Goal: Task Accomplishment & Management: Manage account settings

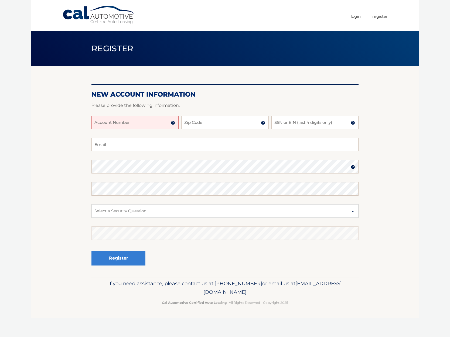
click at [143, 121] on input "Account Number" at bounding box center [135, 123] width 87 height 14
type input "44455982899"
type input "10005"
click at [307, 123] on input "SSN or EIN (last 4 digits only)" at bounding box center [315, 123] width 87 height 14
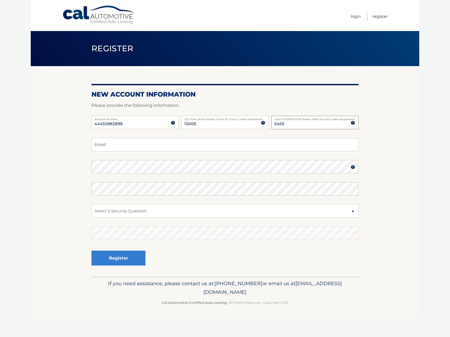
type input "5455"
type input "kbaxterrein@gmail.com"
click at [56, 154] on section "New Account Information Please provide the following information. 44455982899 A…" at bounding box center [225, 171] width 389 height 211
select select "2"
click at [112, 262] on button "Register" at bounding box center [119, 258] width 54 height 15
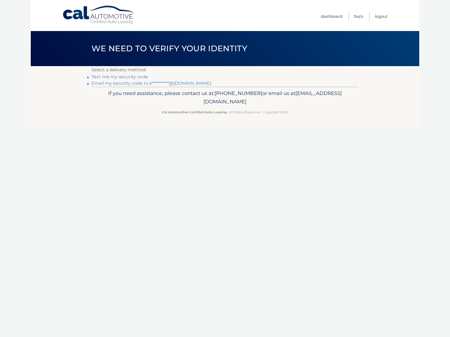
click at [111, 76] on link "Text me my security code" at bounding box center [120, 76] width 57 height 5
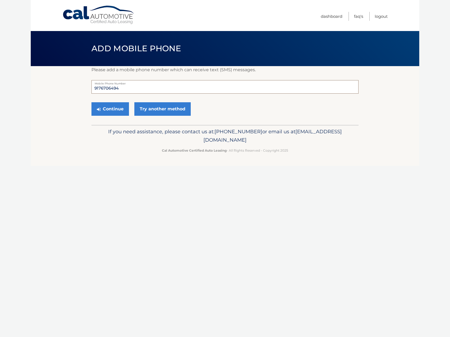
click at [160, 92] on input "9176706494" at bounding box center [225, 87] width 267 height 14
type input "9"
type input "3476801245"
click at [113, 108] on button "Continue" at bounding box center [111, 109] width 38 height 14
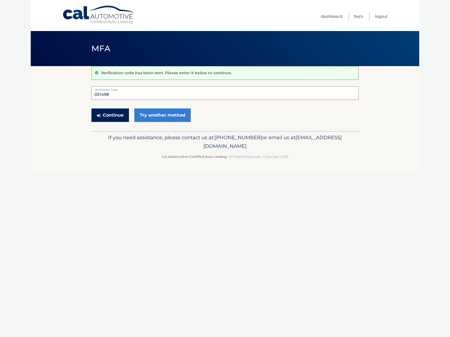
type input "051498"
click at [108, 116] on button "Continue" at bounding box center [111, 116] width 38 height 14
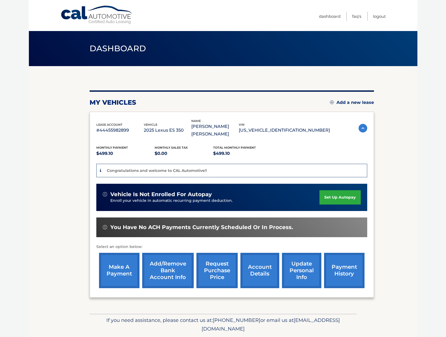
click at [334, 190] on link "set up autopay" at bounding box center [340, 197] width 41 height 14
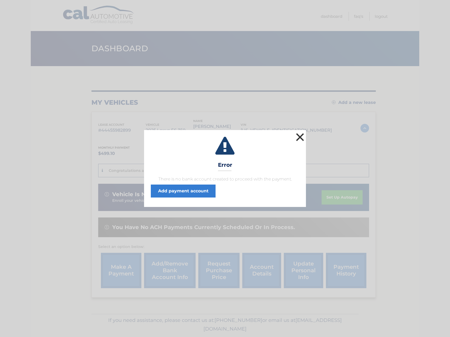
click at [300, 140] on button "×" at bounding box center [300, 137] width 11 height 11
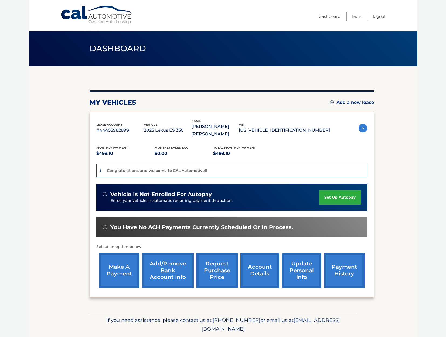
click at [174, 265] on link "Add/Remove bank account info" at bounding box center [168, 270] width 52 height 35
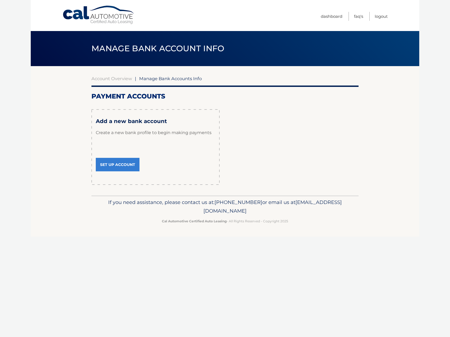
click at [115, 165] on link "Set Up Account" at bounding box center [118, 165] width 44 height 14
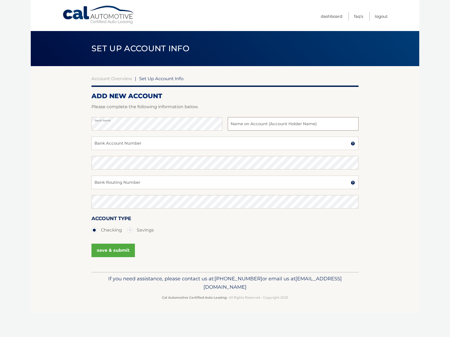
click at [257, 126] on input "text" at bounding box center [293, 124] width 131 height 14
type input "Kristine Baxter Rein"
click at [144, 146] on input "Bank Account Number" at bounding box center [225, 144] width 267 height 14
type input "000783587989"
click at [136, 182] on input "Bank Routing Number" at bounding box center [225, 183] width 267 height 14
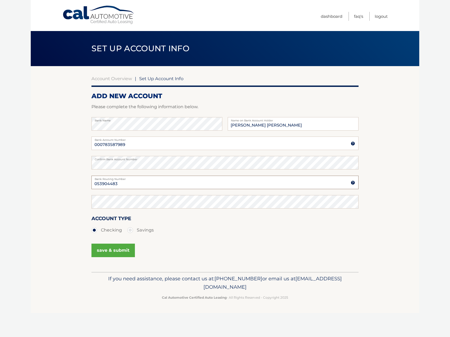
type input "053904483"
click at [108, 249] on button "save & submit" at bounding box center [113, 251] width 43 height 14
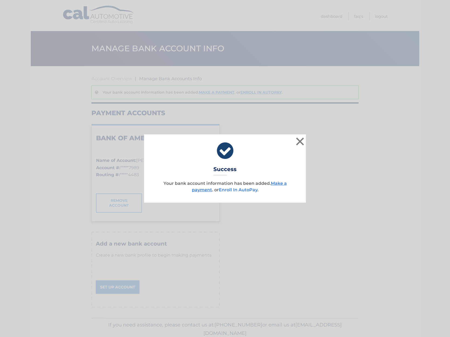
click at [234, 190] on link "Enroll In AutoPay" at bounding box center [238, 189] width 39 height 5
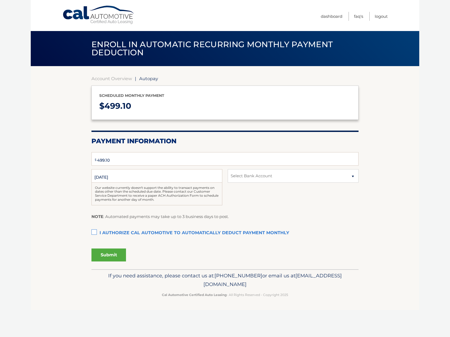
type input "499.1"
select select "NTVjMzRhNjUtN2Y4Yy00Y2JkLTk4OTQtNWYyZmE3OTU3YTM4"
click at [122, 175] on input "[DATE]" at bounding box center [157, 176] width 131 height 14
click at [112, 178] on input "[DATE]" at bounding box center [157, 176] width 131 height 14
click at [94, 233] on label "I authorize cal automotive to automatically deduct payment monthly This checkbo…" at bounding box center [225, 233] width 267 height 11
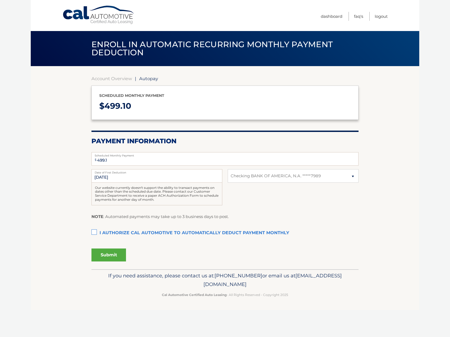
click at [0, 0] on input "I authorize cal automotive to automatically deduct payment monthly This checkbo…" at bounding box center [0, 0] width 0 height 0
click at [109, 253] on button "Submit" at bounding box center [109, 255] width 35 height 13
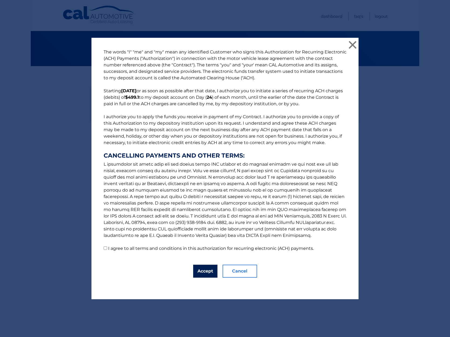
click at [206, 275] on button "Accept" at bounding box center [205, 271] width 24 height 13
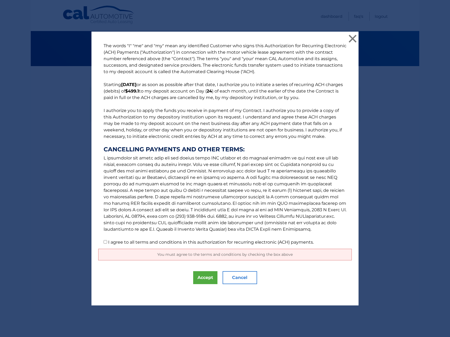
click at [104, 243] on input "I agree to all terms and conditions in this authorization for recurring electro…" at bounding box center [106, 242] width 4 height 4
checkbox input "true"
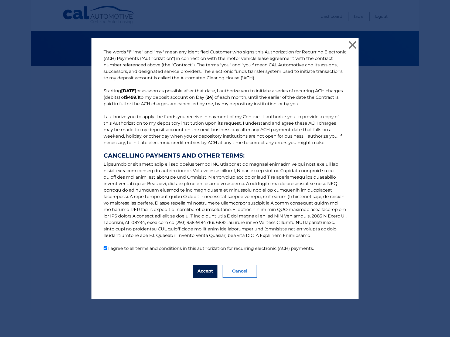
click at [198, 271] on button "Accept" at bounding box center [205, 271] width 24 height 13
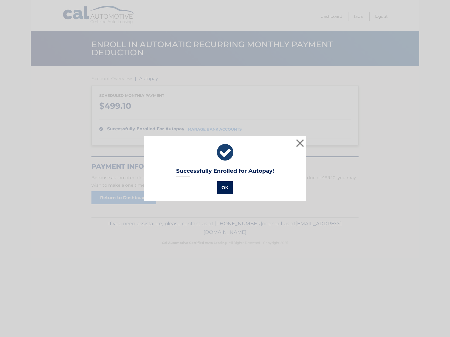
click at [227, 194] on button "OK" at bounding box center [225, 187] width 16 height 13
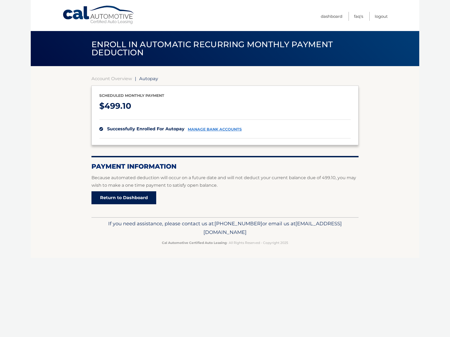
click at [122, 197] on link "Return to Dashboard" at bounding box center [124, 197] width 65 height 13
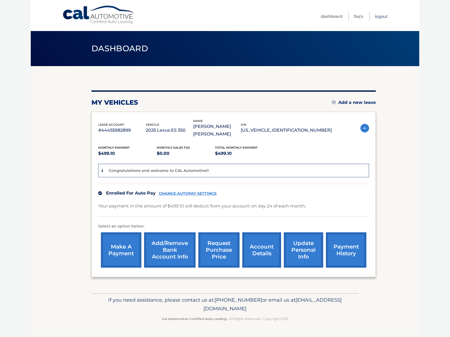
click at [379, 15] on link "Logout" at bounding box center [381, 16] width 13 height 9
